Goal: Use online tool/utility: Utilize a website feature to perform a specific function

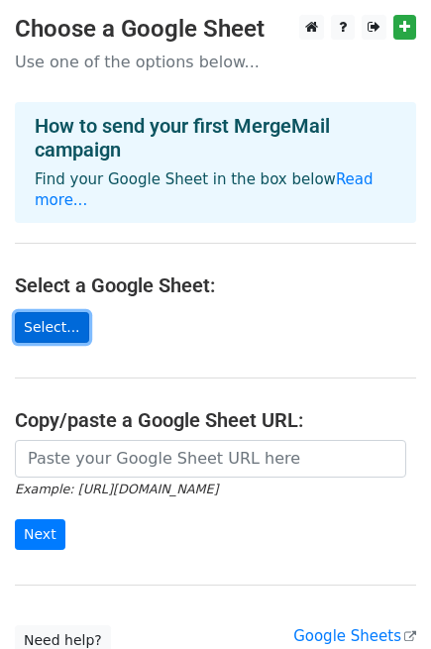
click at [48, 312] on link "Select..." at bounding box center [52, 327] width 74 height 31
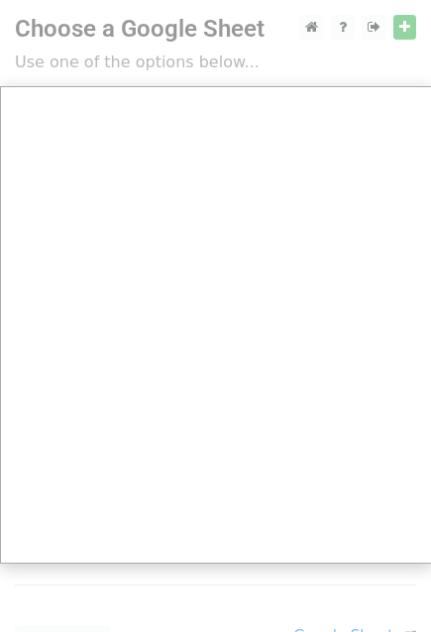
click at [402, 27] on div at bounding box center [216, 397] width 432 height 795
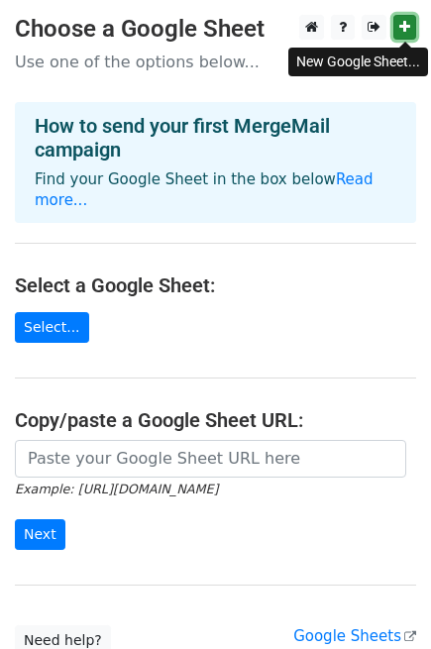
click at [402, 34] on icon at bounding box center [404, 27] width 11 height 14
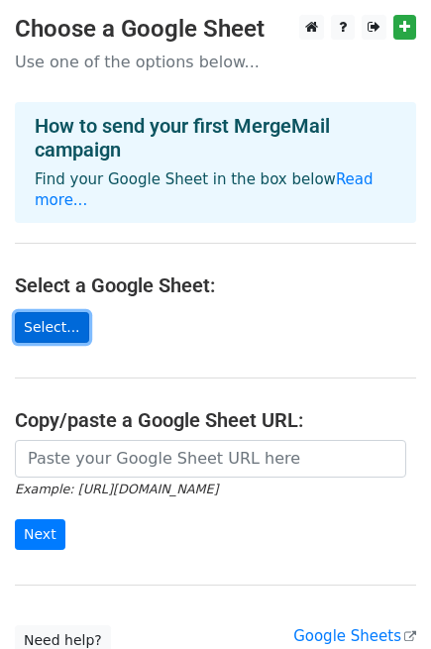
click at [44, 312] on link "Select..." at bounding box center [52, 327] width 74 height 31
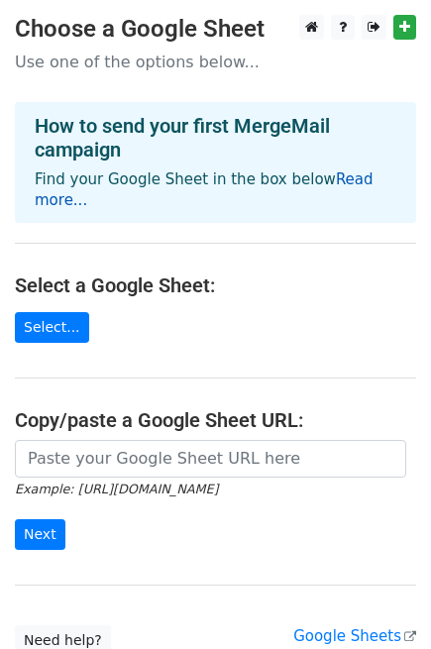
click at [352, 180] on link "Read more..." at bounding box center [204, 189] width 339 height 39
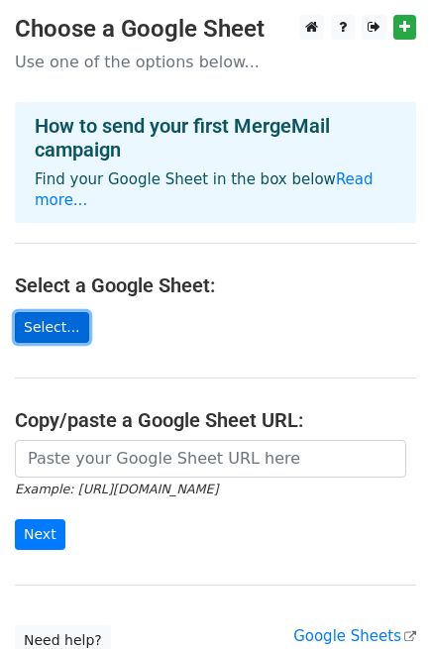
click at [46, 312] on link "Select..." at bounding box center [52, 327] width 74 height 31
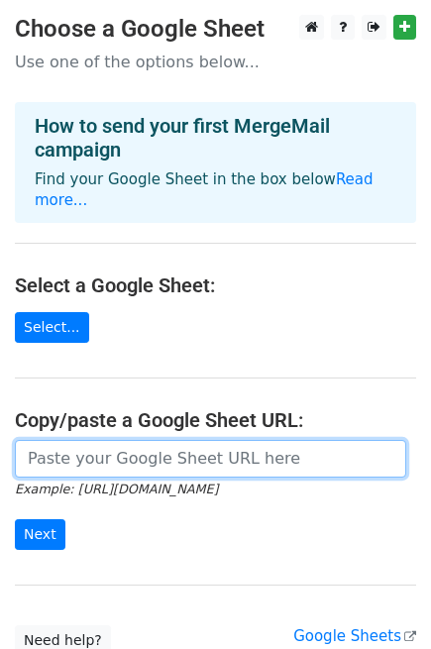
click at [135, 441] on input "url" at bounding box center [210, 459] width 391 height 38
paste input "[URL][DOMAIN_NAME]"
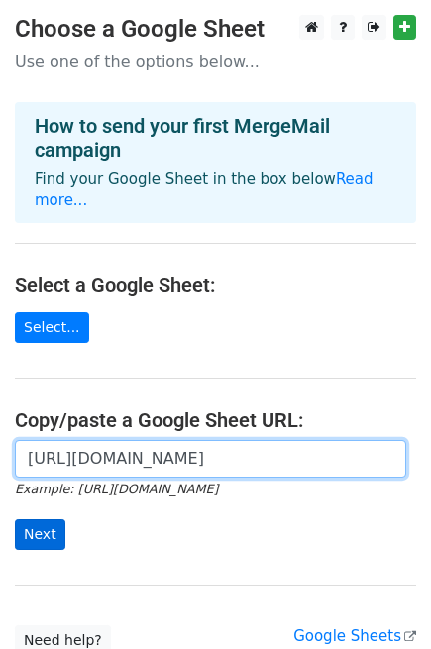
type input "[URL][DOMAIN_NAME]"
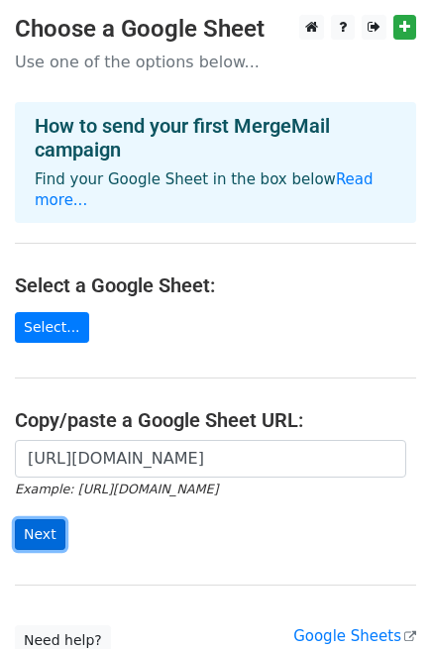
scroll to position [0, 0]
click at [31, 520] on input "Next" at bounding box center [40, 534] width 51 height 31
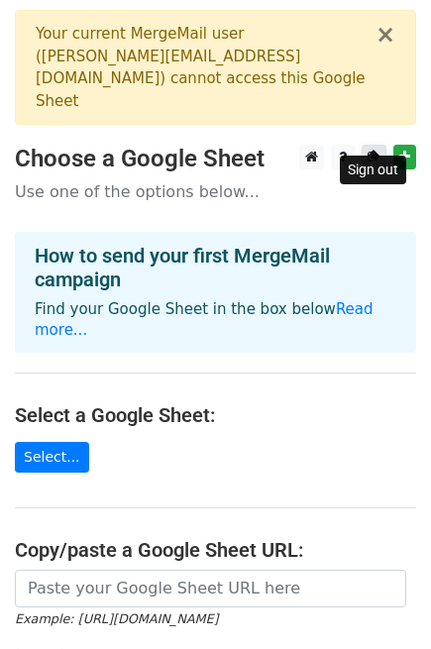
click at [368, 150] on icon at bounding box center [374, 157] width 13 height 14
